Goal: Find specific page/section: Find specific page/section

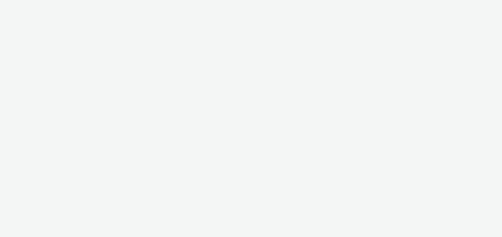
select select "ac009755-aa48-4799-8050-7a339a378eb8"
select select "71807724-10f7-4e4c-8b0a-169380968deb"
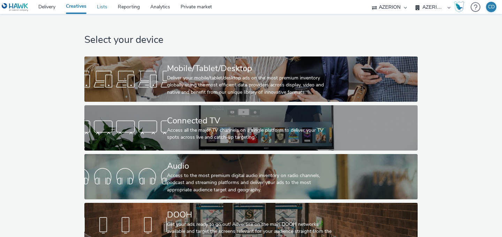
click at [109, 6] on link "Lists" at bounding box center [102, 7] width 21 height 14
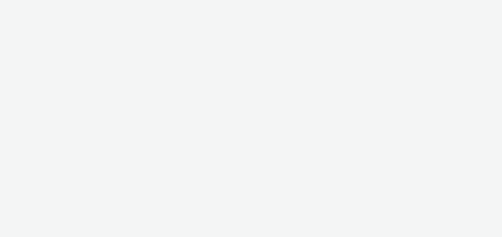
select select "ac009755-aa48-4799-8050-7a339a378eb8"
select select "71807724-10f7-4e4c-8b0a-169380968deb"
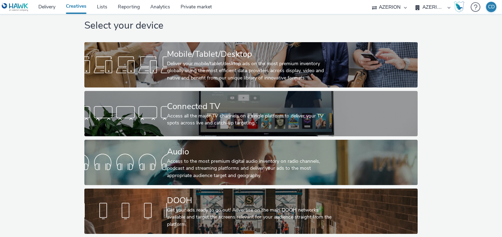
scroll to position [15, 0]
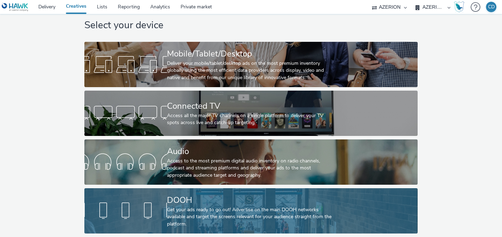
click at [249, 208] on div "Get your ads ready to go out! Advertise on the main DOOH networks available and…" at bounding box center [249, 217] width 165 height 21
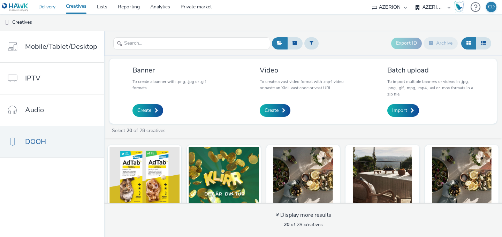
click at [49, 9] on link "Delivery" at bounding box center [47, 7] width 28 height 14
